Goal: Find specific page/section: Find specific page/section

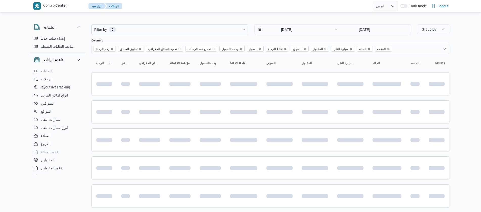
select select "ar"
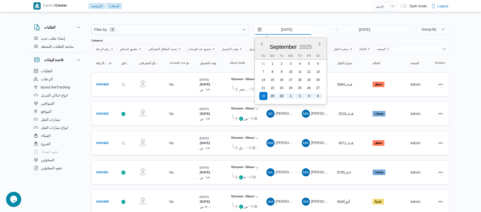
click at [274, 31] on input "[DATE]" at bounding box center [282, 29] width 57 height 10
click at [319, 43] on button "Next month" at bounding box center [319, 43] width 5 height 5
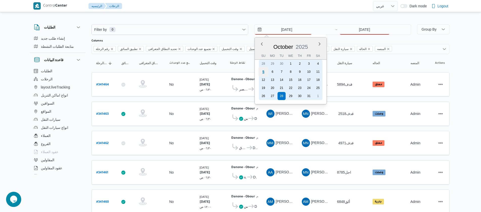
click at [262, 70] on div "5" at bounding box center [263, 72] width 10 height 10
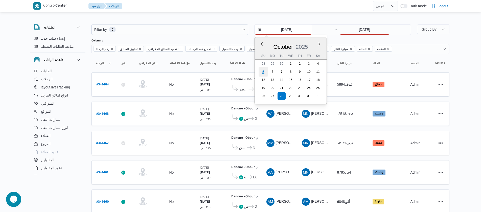
type input "[DATE]"
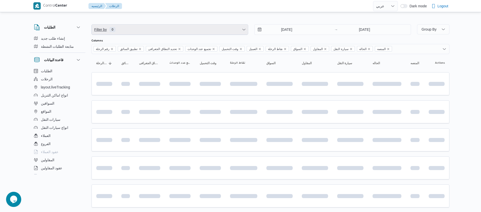
click at [161, 28] on span "Filter by 0" at bounding box center [170, 29] width 156 height 10
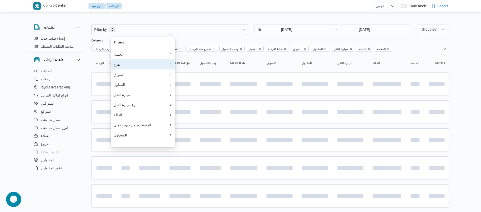
click at [133, 65] on div "الفرع" at bounding box center [141, 64] width 55 height 4
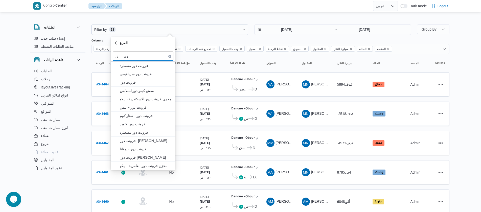
type input "دور"
click at [133, 65] on span "فرونت دور مسطرد" at bounding box center [146, 66] width 53 height 6
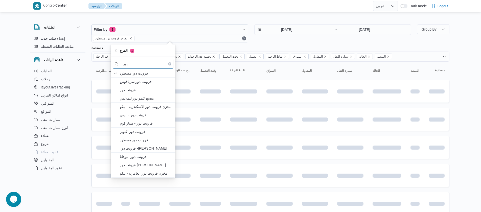
click at [90, 71] on div "الطلبات إنشاء طلب جديد متابعة الطلبات النشطة قاعدة البيانات الطلبات الرحلات lay…" at bounding box center [60, 98] width 61 height 156
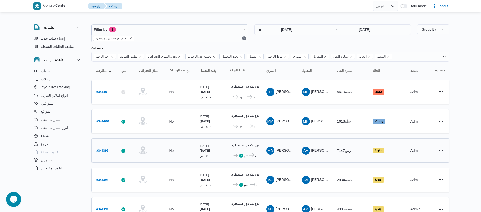
scroll to position [168, 0]
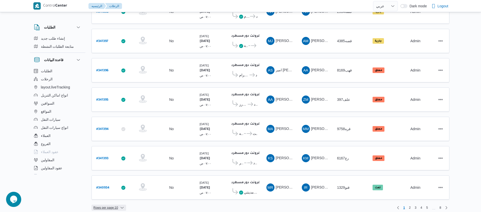
click at [115, 205] on span "Rows per page : 10" at bounding box center [105, 208] width 24 height 6
click at [115, 191] on span "20 rows" at bounding box center [115, 190] width 16 height 4
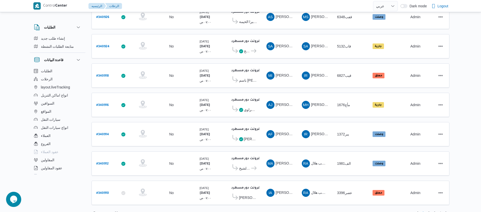
scroll to position [456, 0]
